Goal: Task Accomplishment & Management: Use online tool/utility

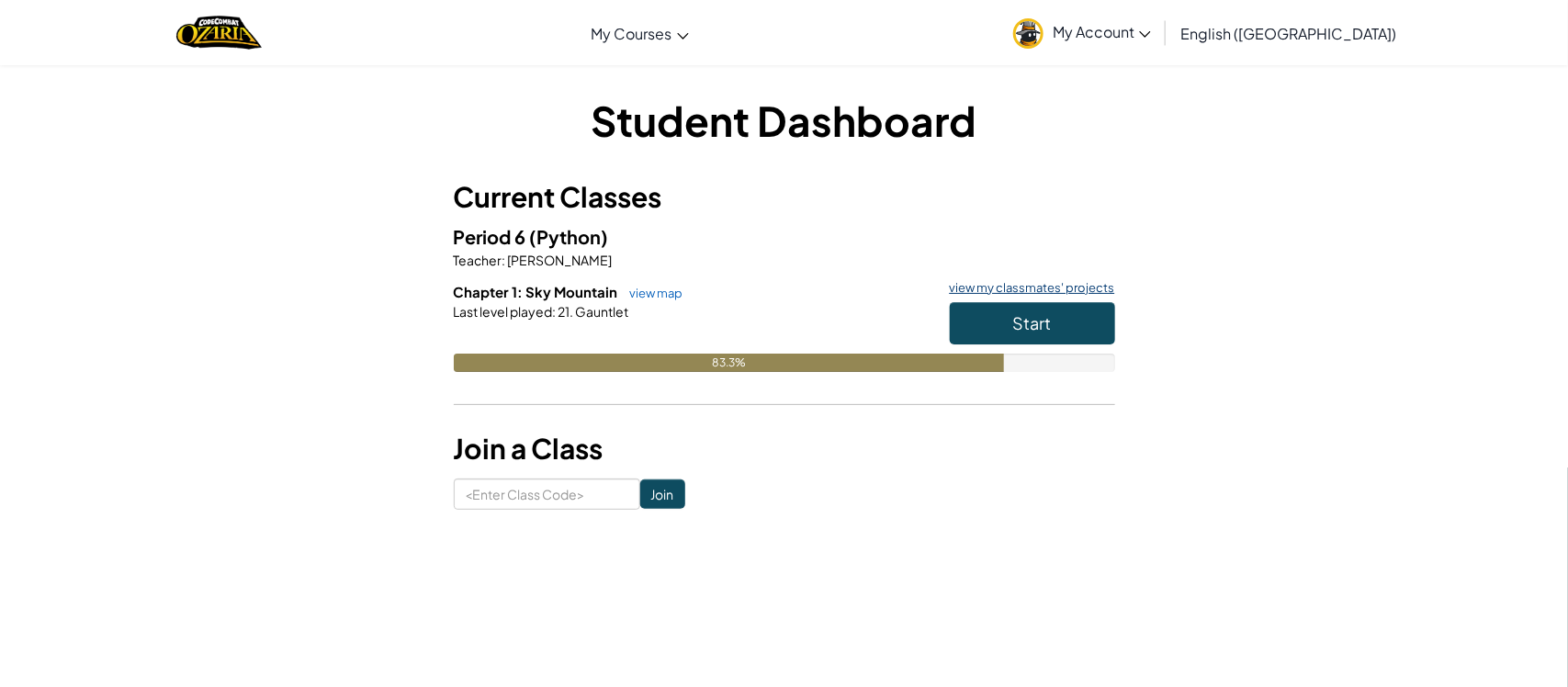
click at [1072, 282] on link "view my classmates' projects" at bounding box center [1027, 288] width 175 height 12
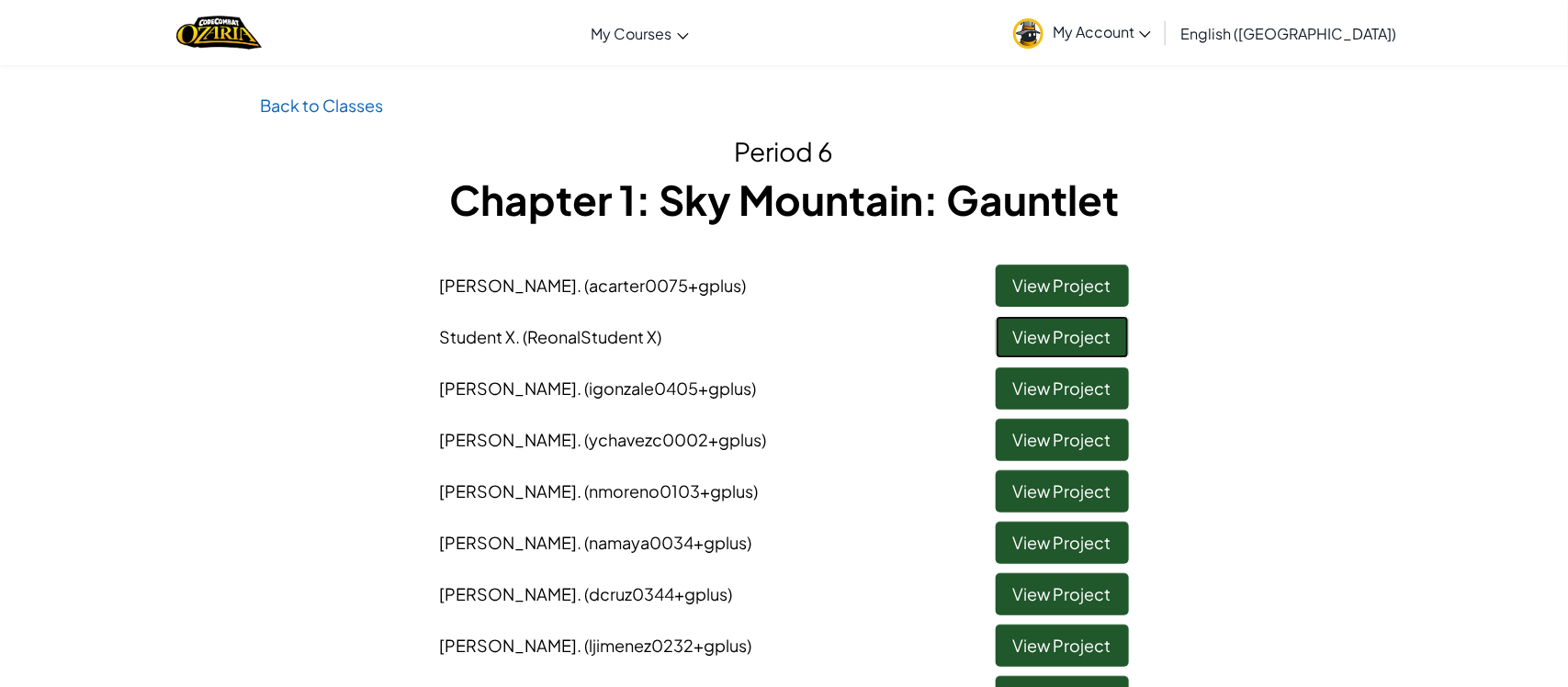
click at [1050, 340] on link "View Project" at bounding box center [1062, 337] width 133 height 43
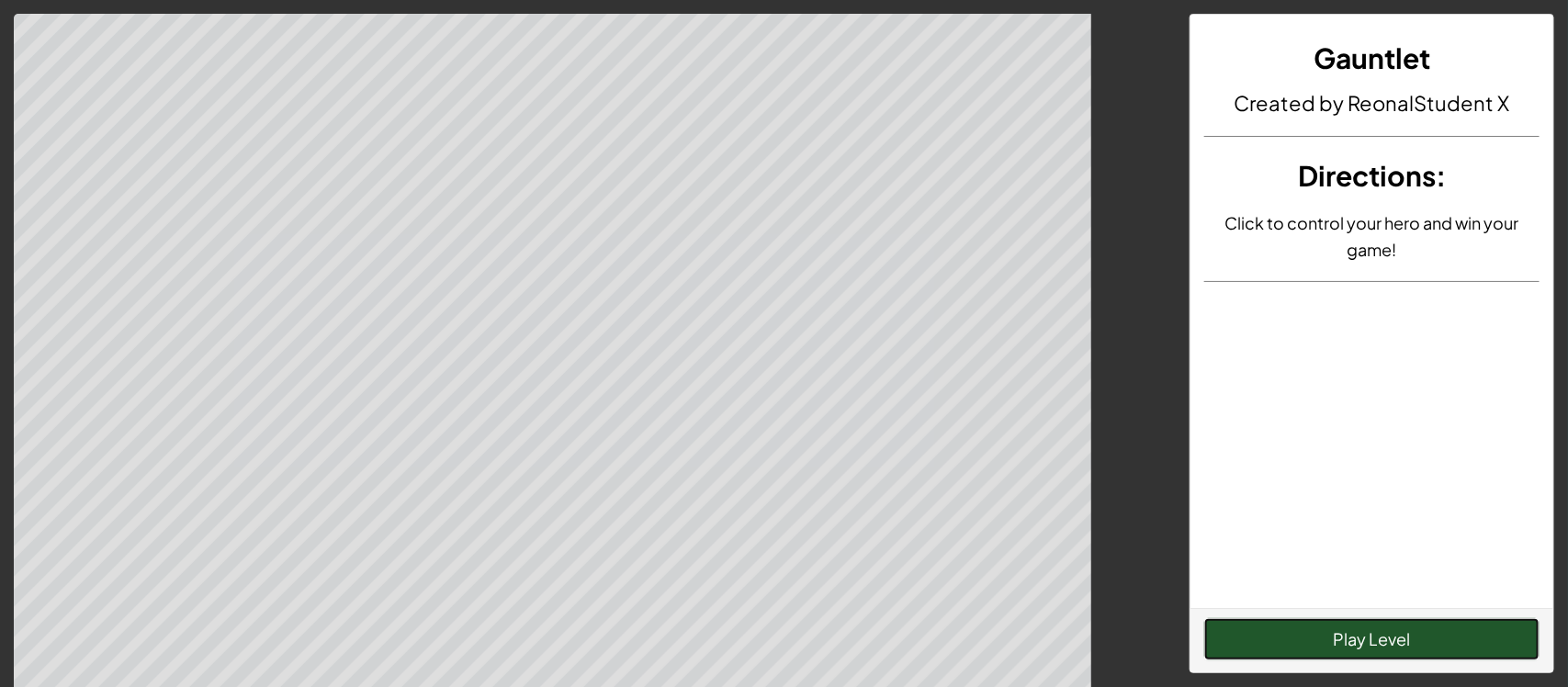
click at [1296, 622] on button "Play Level" at bounding box center [1371, 640] width 335 height 43
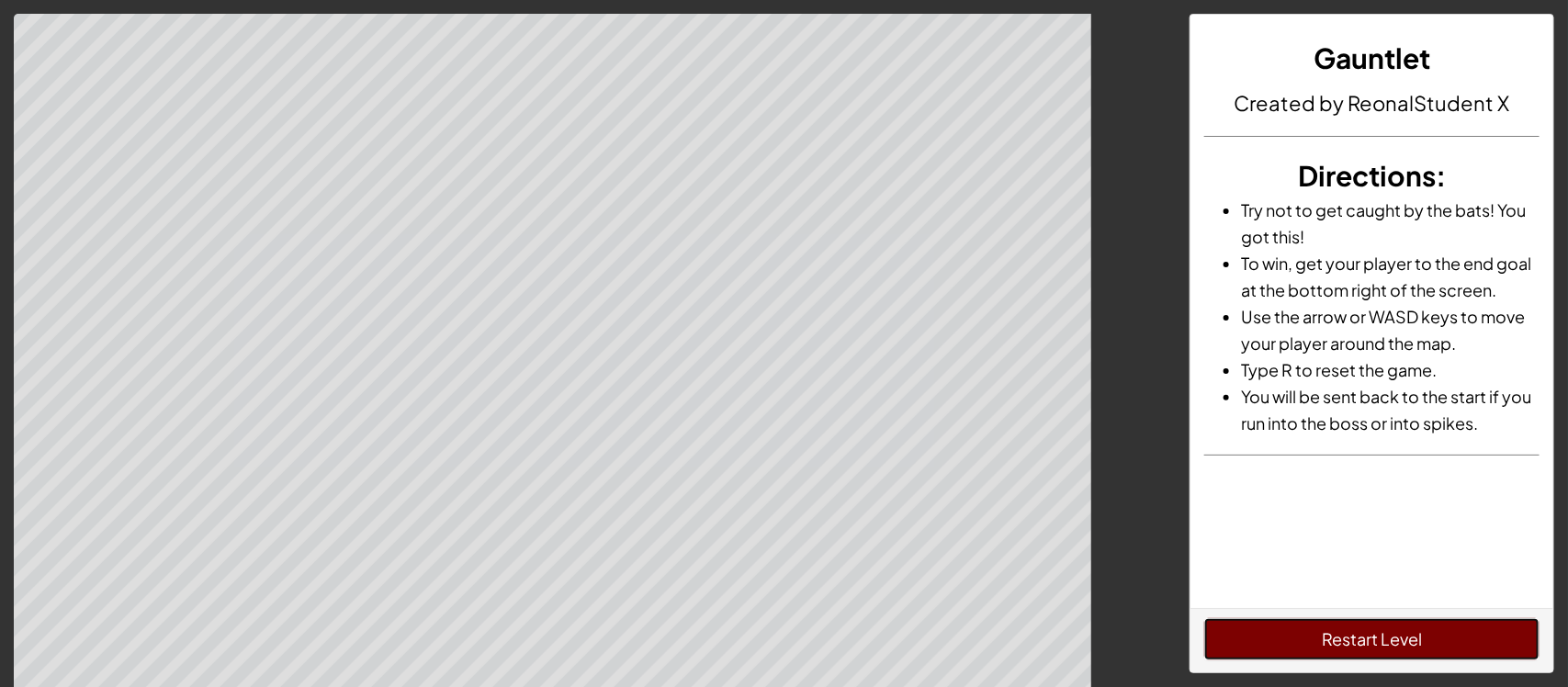
click at [1433, 633] on button "Restart Level" at bounding box center [1371, 640] width 335 height 43
click at [1299, 653] on button "Restart Level" at bounding box center [1371, 640] width 335 height 43
